Goal: Check status: Check status

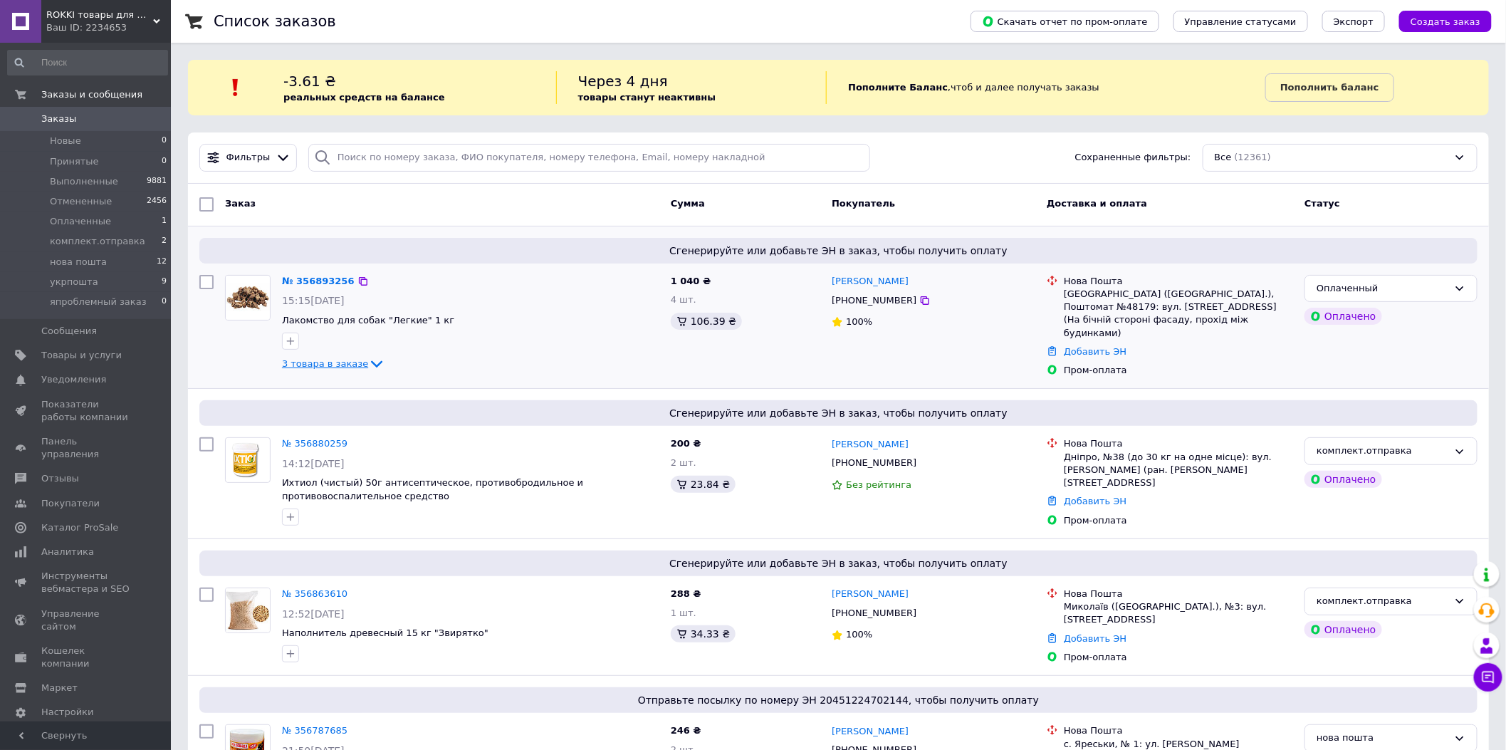
click at [371, 366] on icon at bounding box center [376, 364] width 11 height 7
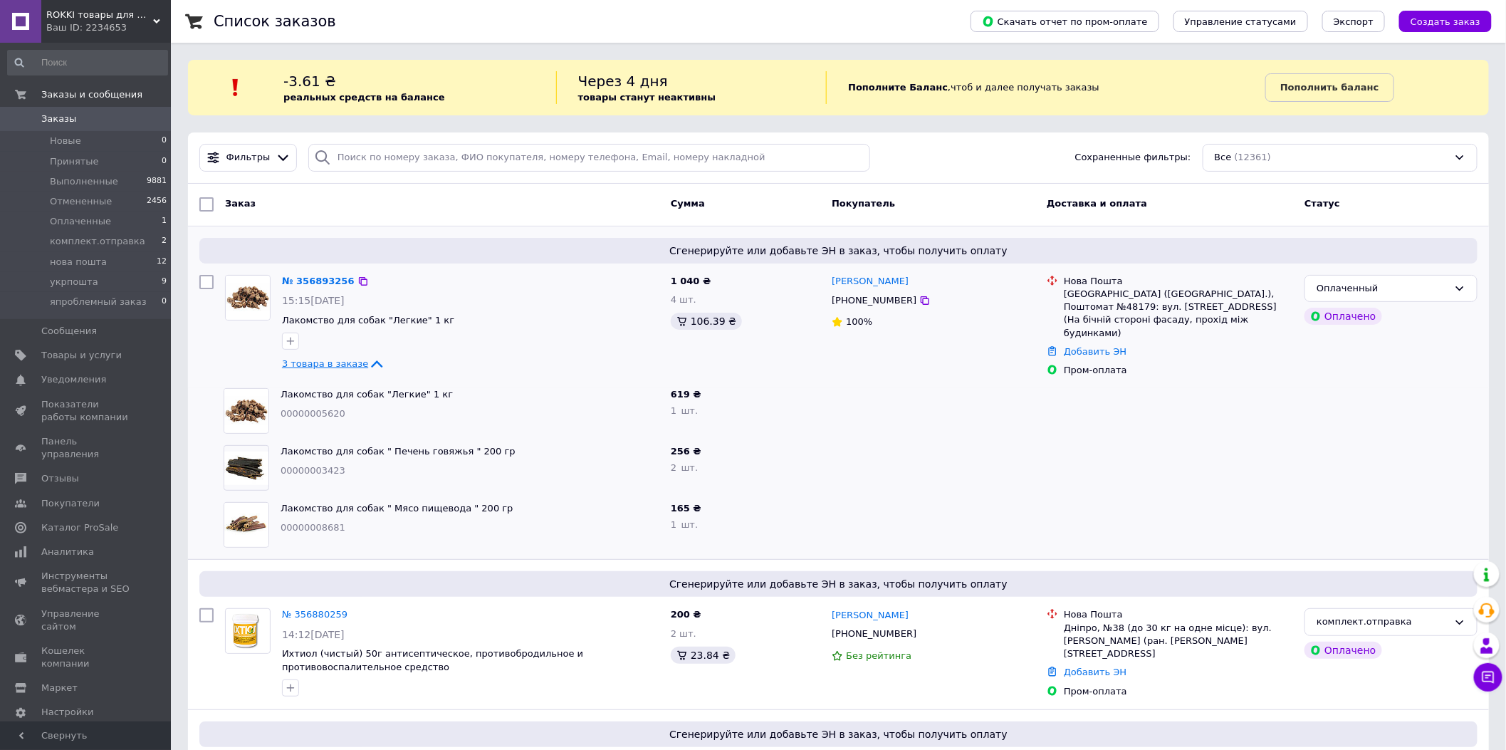
click at [326, 408] on span "00000005620" at bounding box center [312, 413] width 65 height 11
copy span "00000005620"
click at [308, 466] on span "00000003423" at bounding box center [312, 470] width 65 height 11
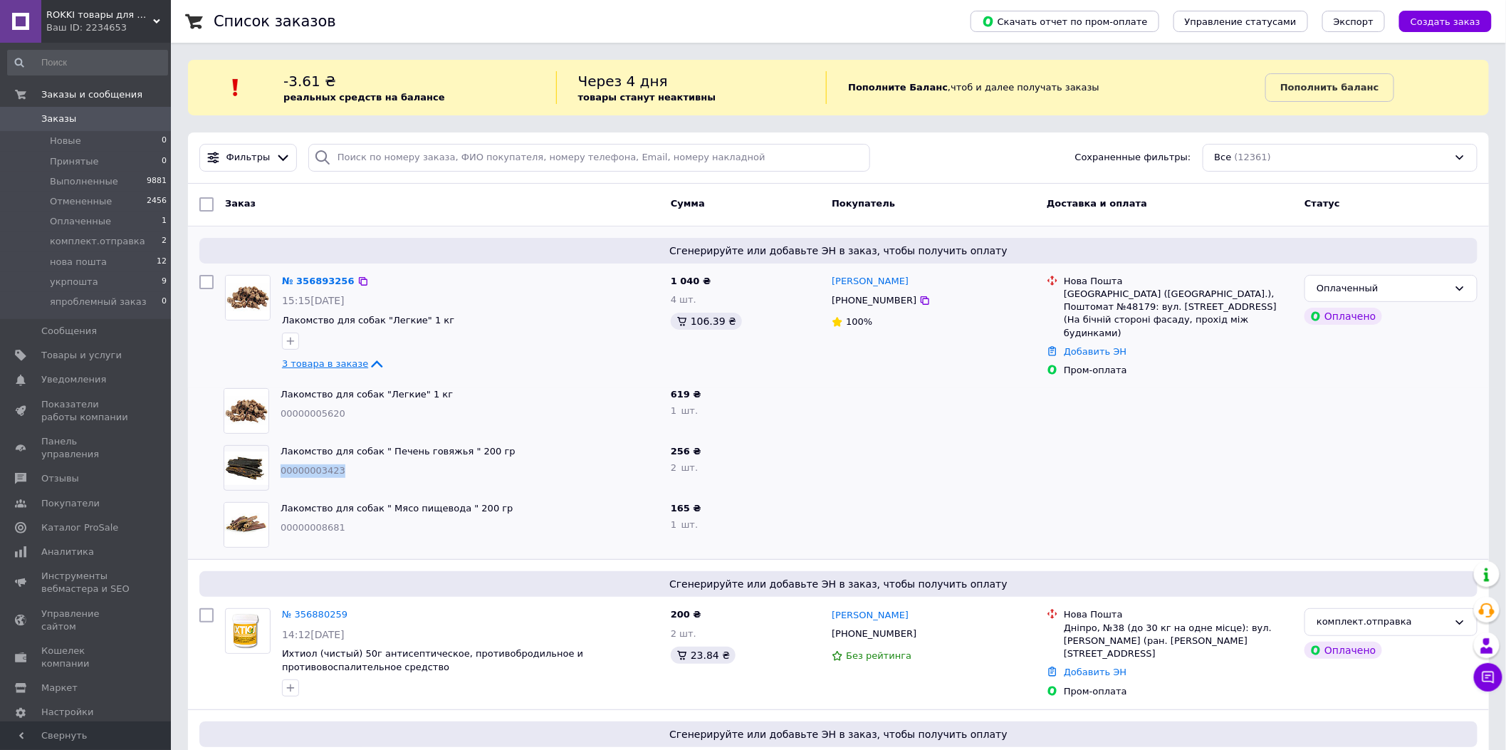
copy span "00000003423"
click at [317, 528] on div "00000008681" at bounding box center [469, 528] width 379 height 14
copy span "00000008681"
click at [365, 281] on icon at bounding box center [362, 280] width 11 height 11
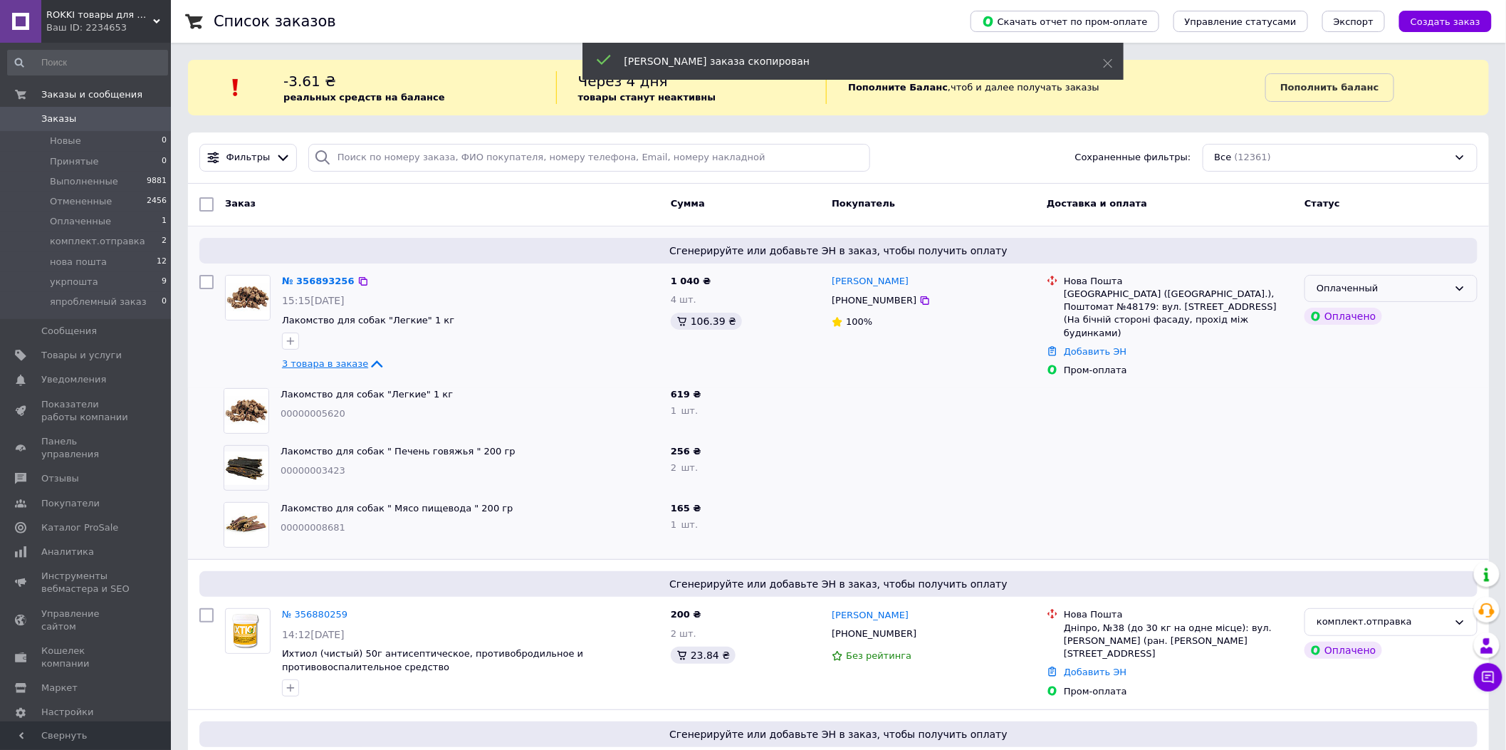
click at [1438, 281] on div "Оплаченный" at bounding box center [1382, 288] width 132 height 15
click at [1360, 392] on li "комплект.отправка" at bounding box center [1391, 396] width 172 height 26
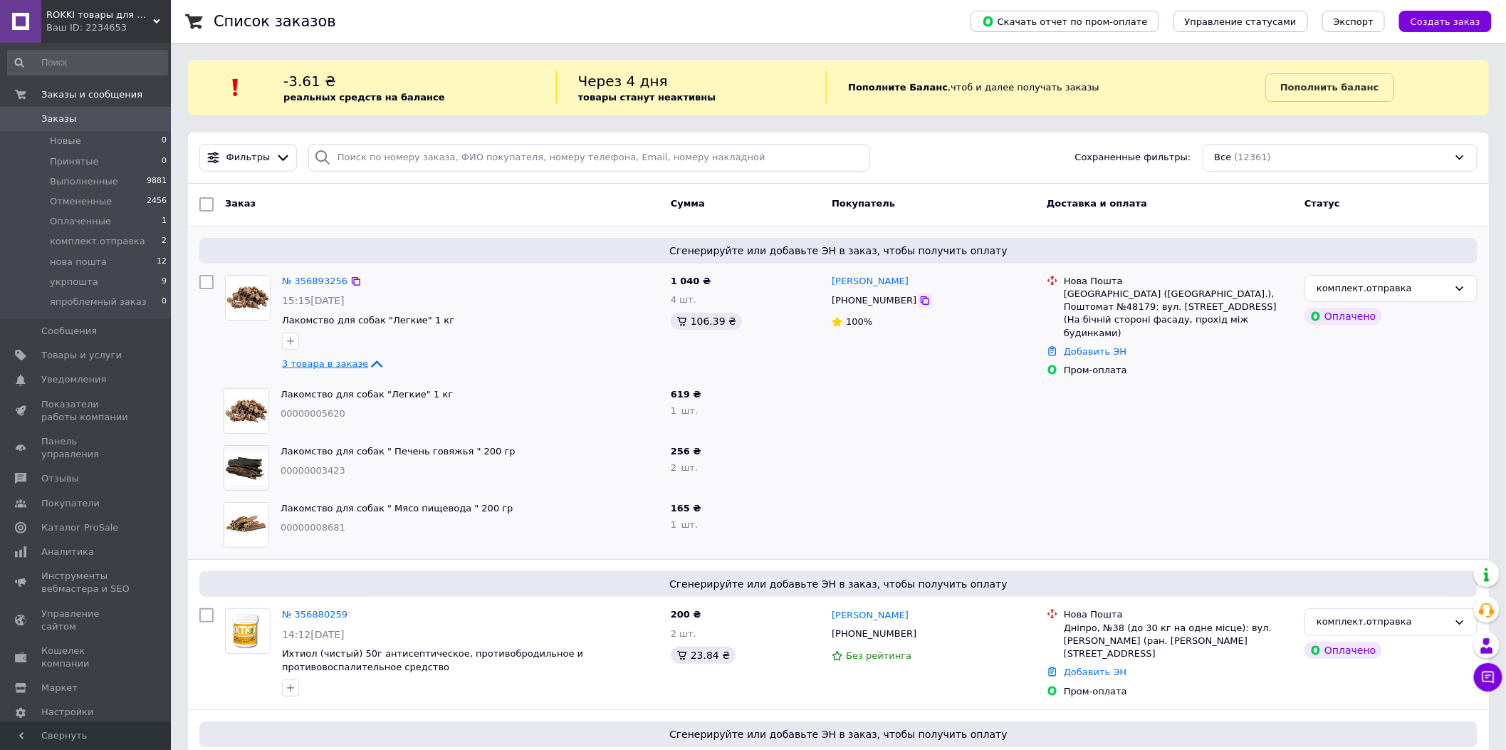
click at [919, 300] on icon at bounding box center [924, 300] width 11 height 11
click at [919, 303] on icon at bounding box center [924, 300] width 11 height 11
